Goal: Task Accomplishment & Management: Use online tool/utility

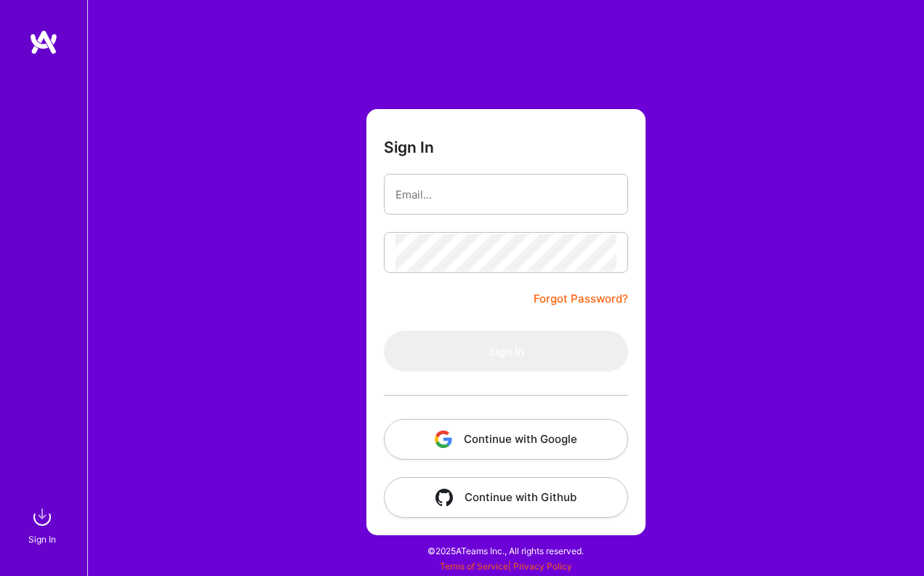
click at [0, 569] on com-1password-button at bounding box center [0, 569] width 0 height 0
type input "[PERSON_NAME][EMAIL_ADDRESS][PERSON_NAME][DOMAIN_NAME]"
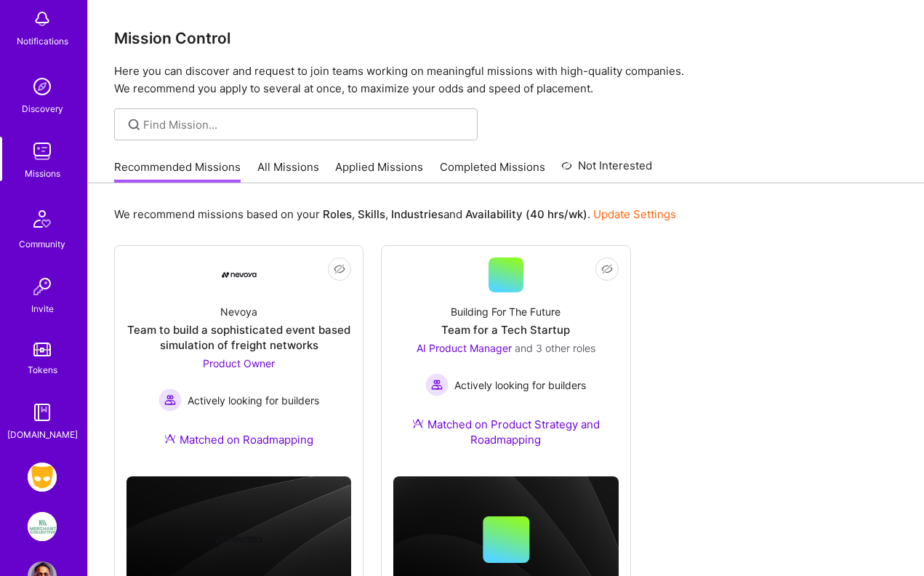
scroll to position [124, 0]
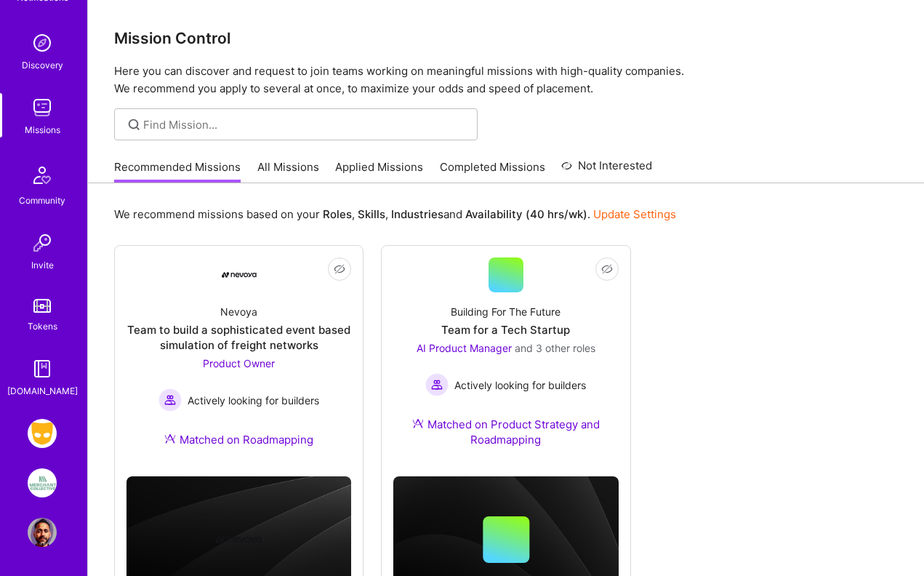
click at [44, 431] on img at bounding box center [42, 433] width 29 height 29
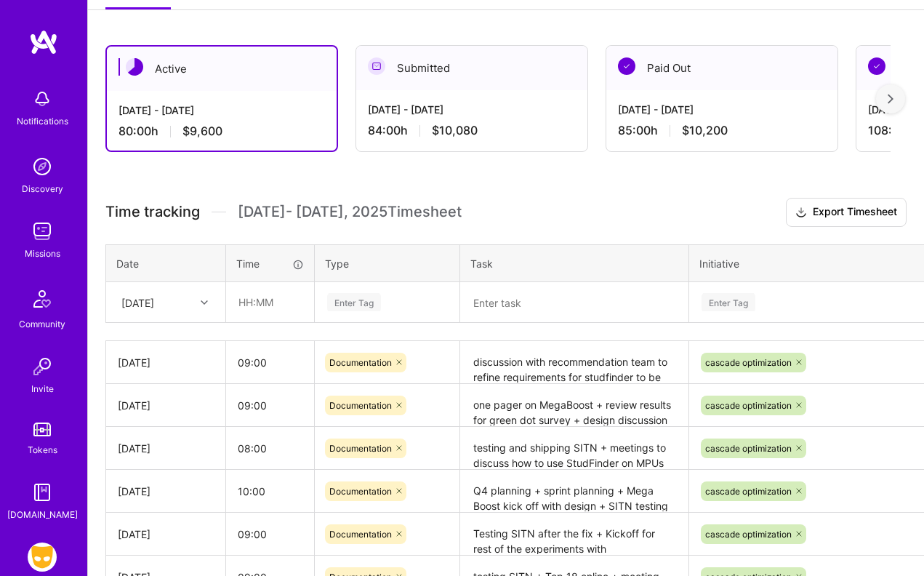
scroll to position [299, 0]
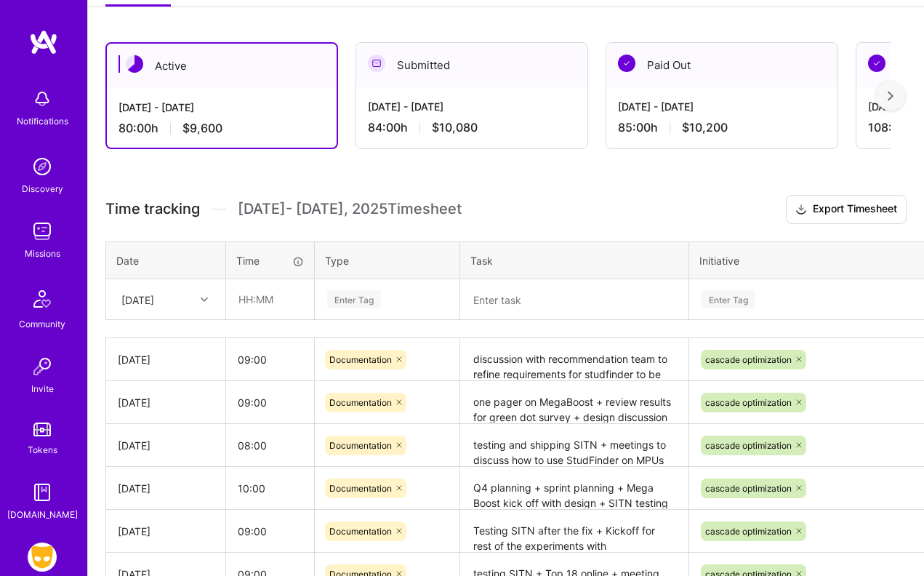
click at [203, 297] on icon at bounding box center [204, 299] width 7 height 7
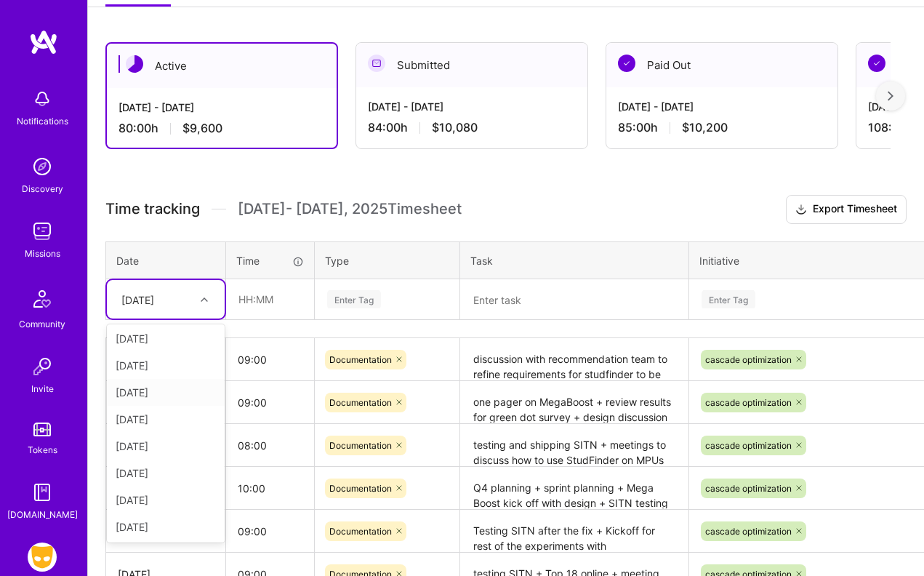
scroll to position [111, 0]
click at [144, 526] on div "[DATE]" at bounding box center [166, 526] width 118 height 27
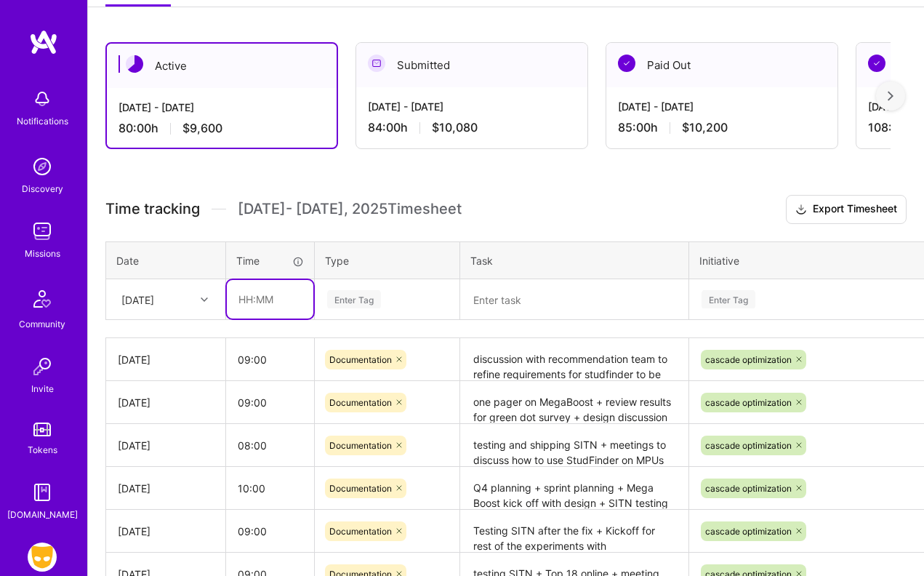
click at [246, 299] on input "text" at bounding box center [270, 299] width 87 height 39
type input "08:00"
click at [353, 302] on div "Enter Tag" at bounding box center [354, 299] width 54 height 23
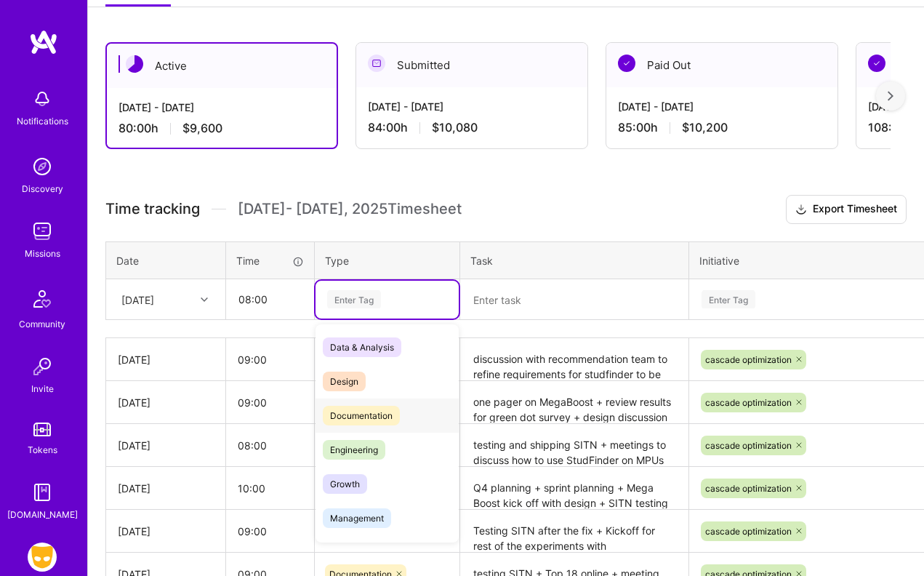
click at [352, 414] on span "Documentation" at bounding box center [361, 416] width 77 height 20
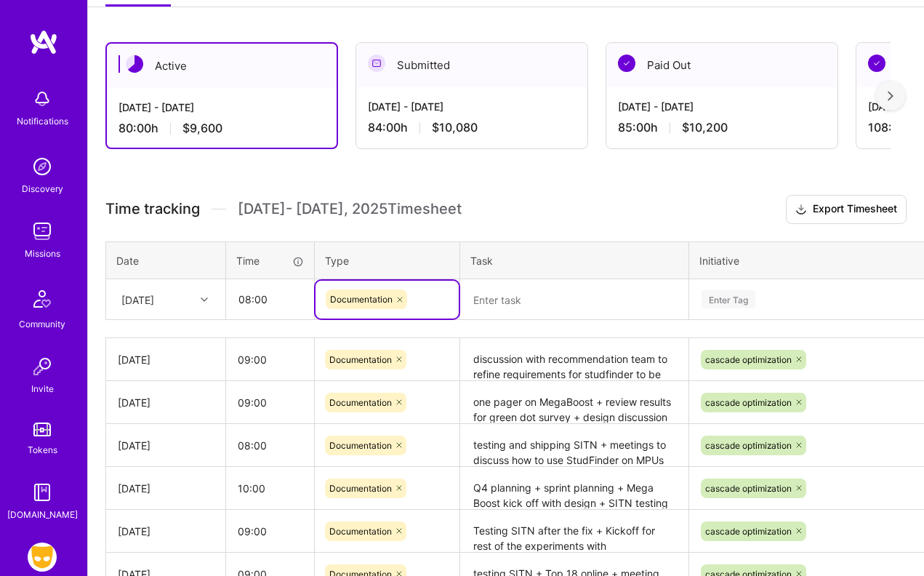
click at [486, 302] on textarea at bounding box center [574, 300] width 225 height 38
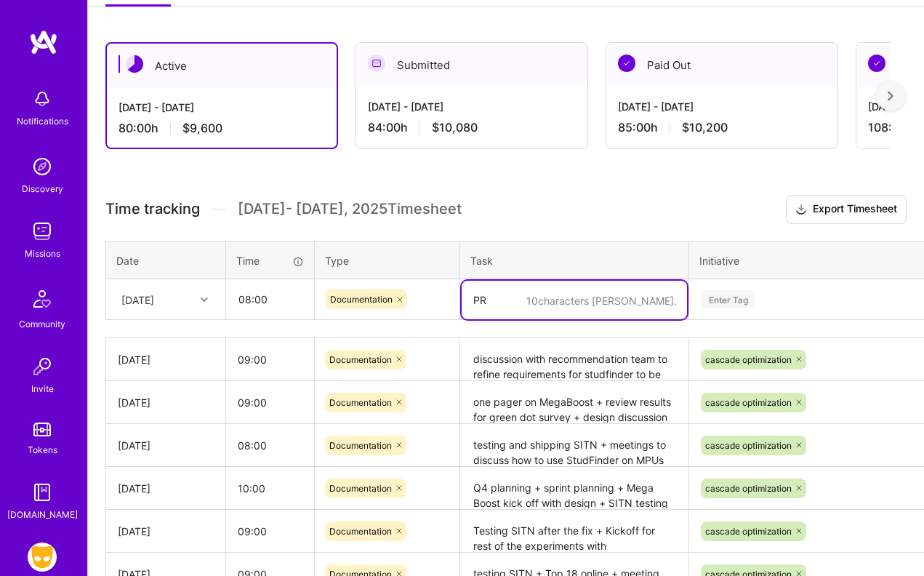
type textarea "P"
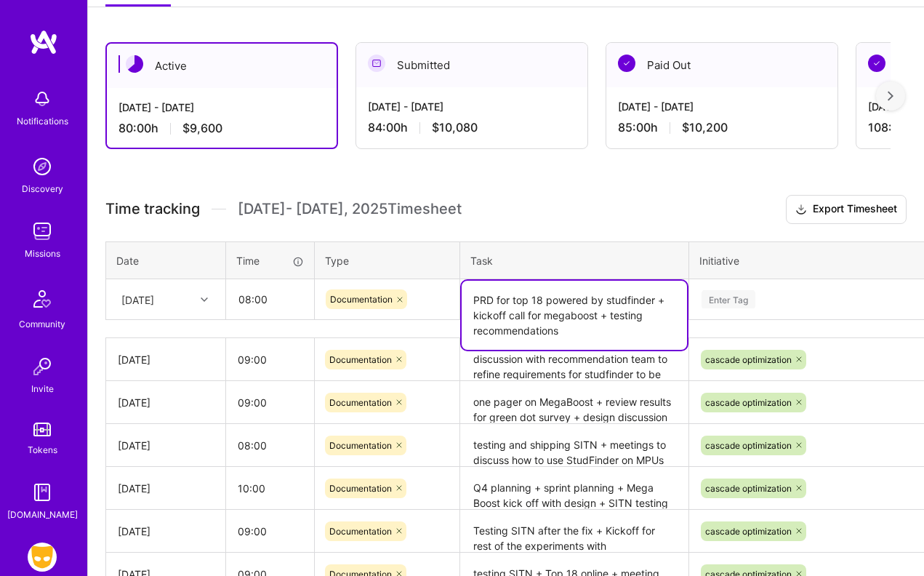
type textarea "PRD for top 18 powered by studfinder + kickoff call for megaboost + testing rec…"
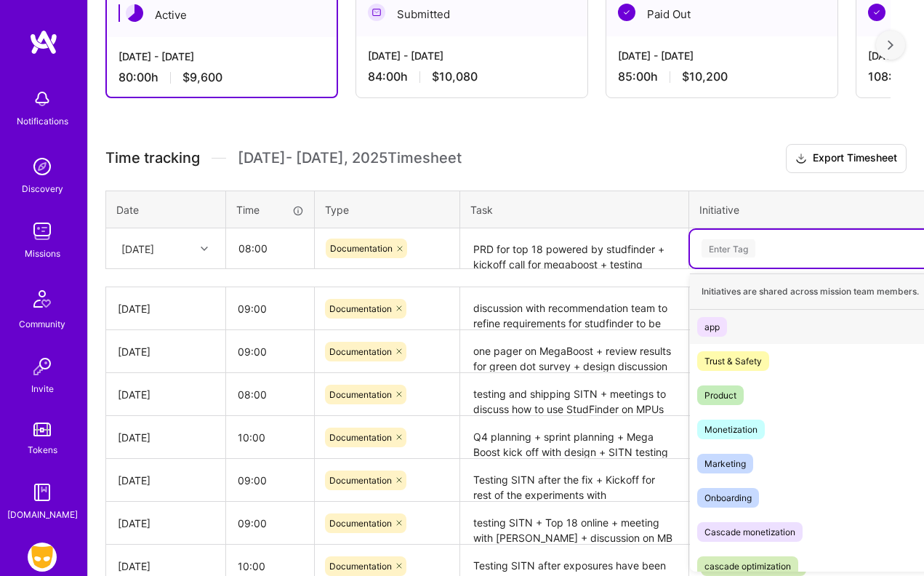
click at [718, 268] on div "option app focused, 1 of 8. 8 results available. Use Up and Down to choose opti…" at bounding box center [823, 249] width 266 height 38
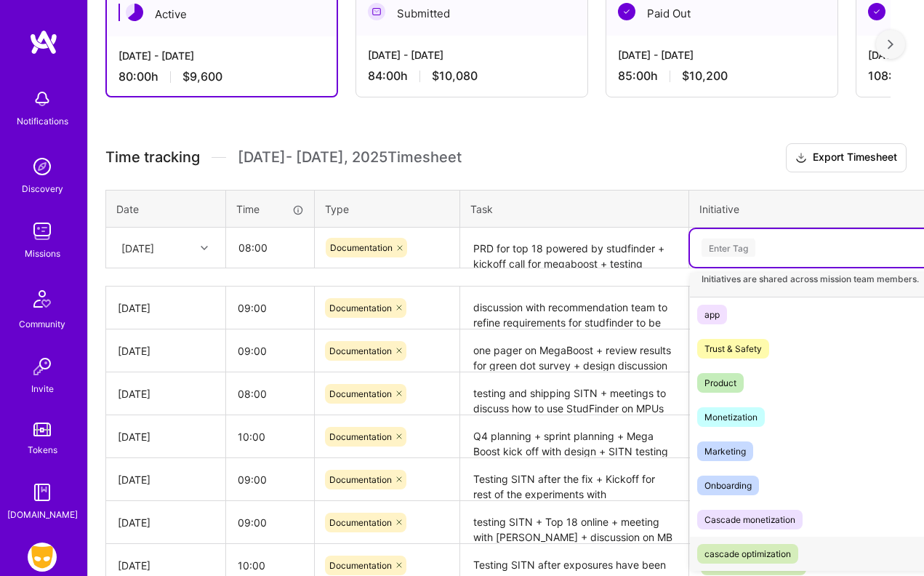
click at [744, 556] on div "cascade optimization" at bounding box center [748, 553] width 87 height 15
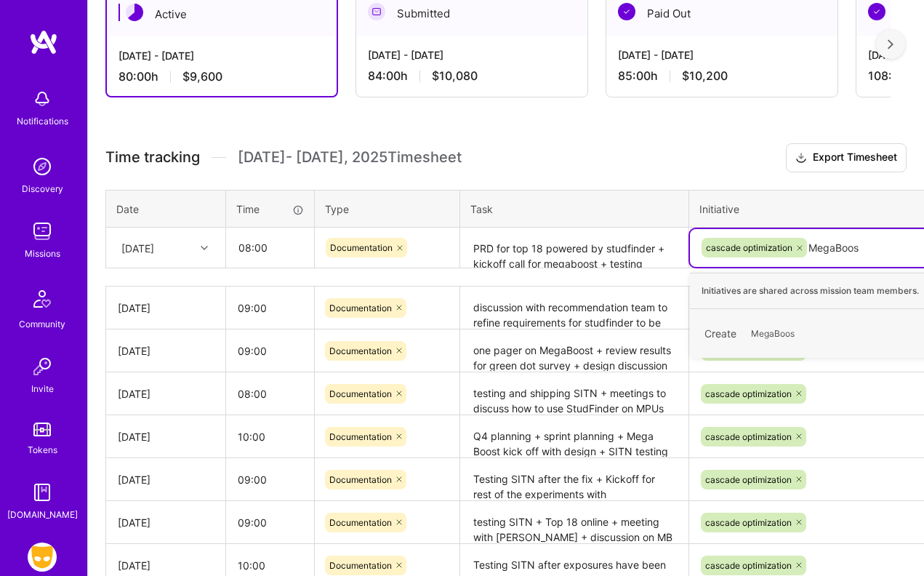
type input "MegaBoost"
click at [780, 332] on span "MegaBoost" at bounding box center [774, 334] width 61 height 20
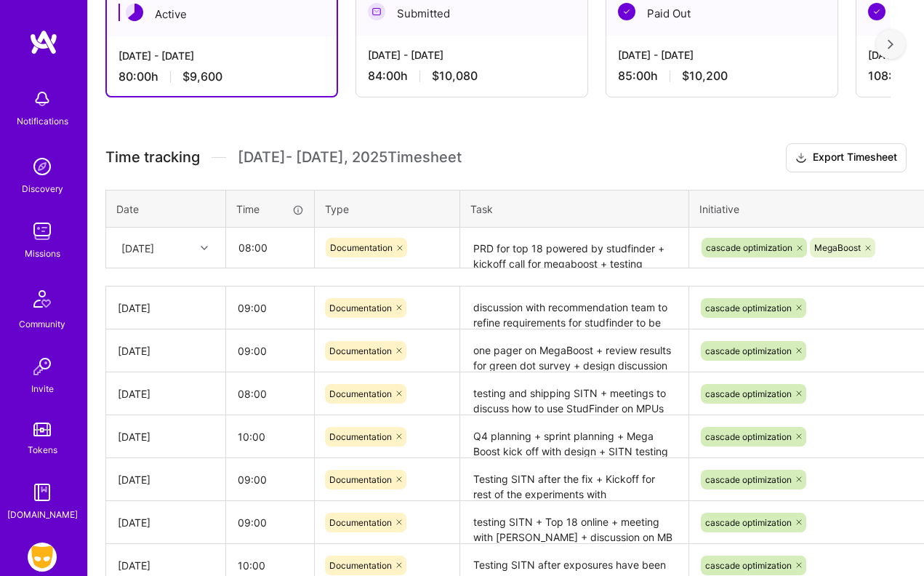
click at [717, 147] on h3 "Time tracking [DATE] - [DATE] Timesheet Export Timesheet" at bounding box center [505, 157] width 801 height 29
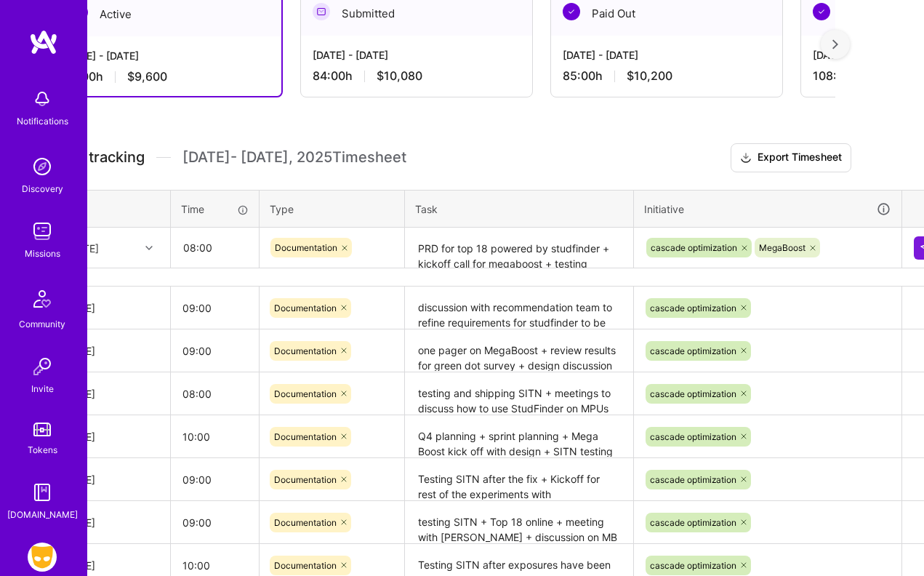
scroll to position [351, 82]
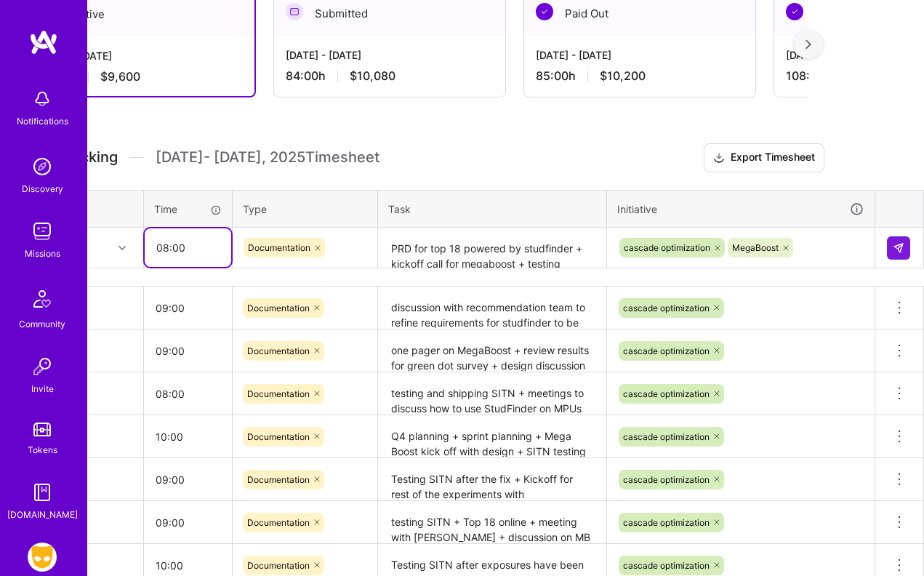
click at [167, 245] on input "08:00" at bounding box center [188, 247] width 87 height 39
type input "09:00"
click at [897, 252] on img at bounding box center [899, 248] width 12 height 12
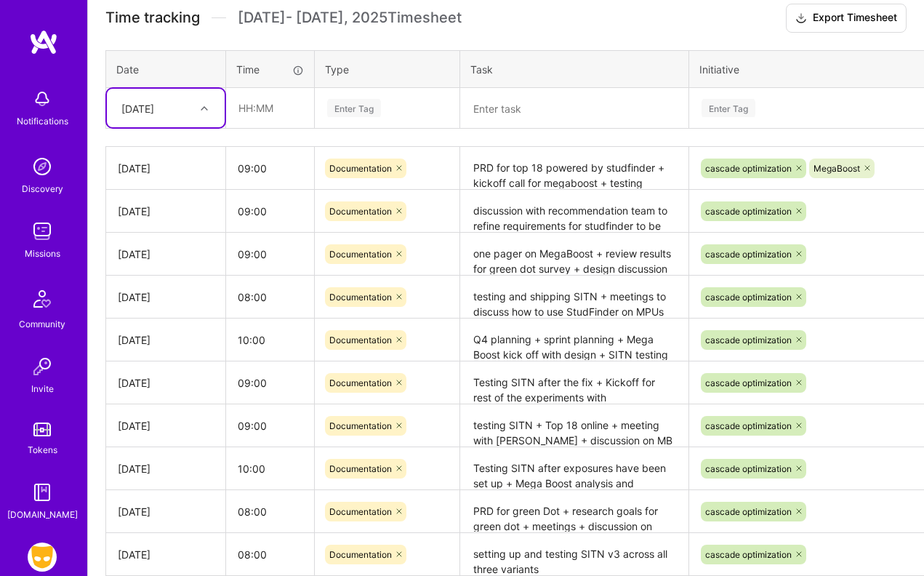
scroll to position [489, 0]
